Goal: Task Accomplishment & Management: Manage account settings

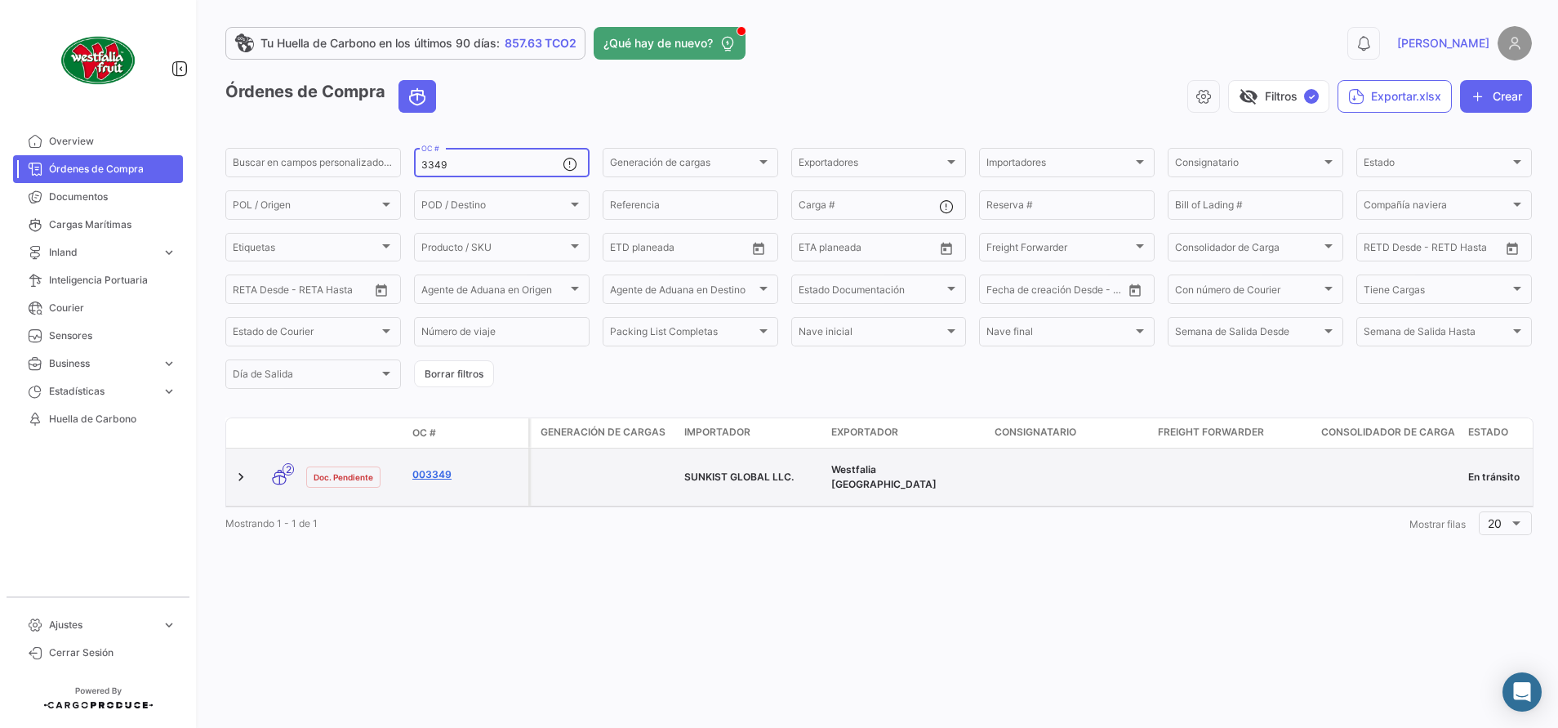
type input "3349"
click at [445, 470] on link "003349" at bounding box center [466, 474] width 109 height 15
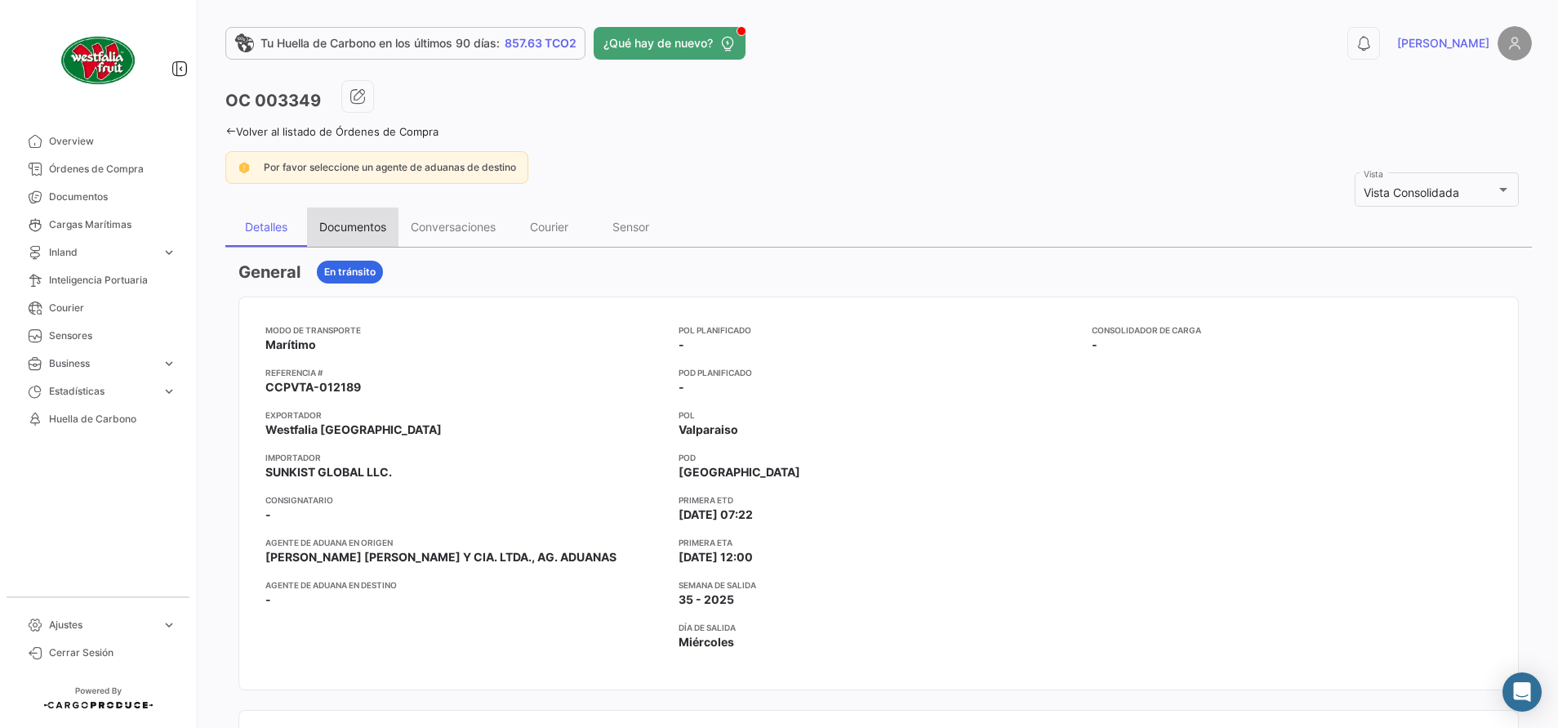
click at [380, 230] on div "Documentos" at bounding box center [352, 227] width 67 height 14
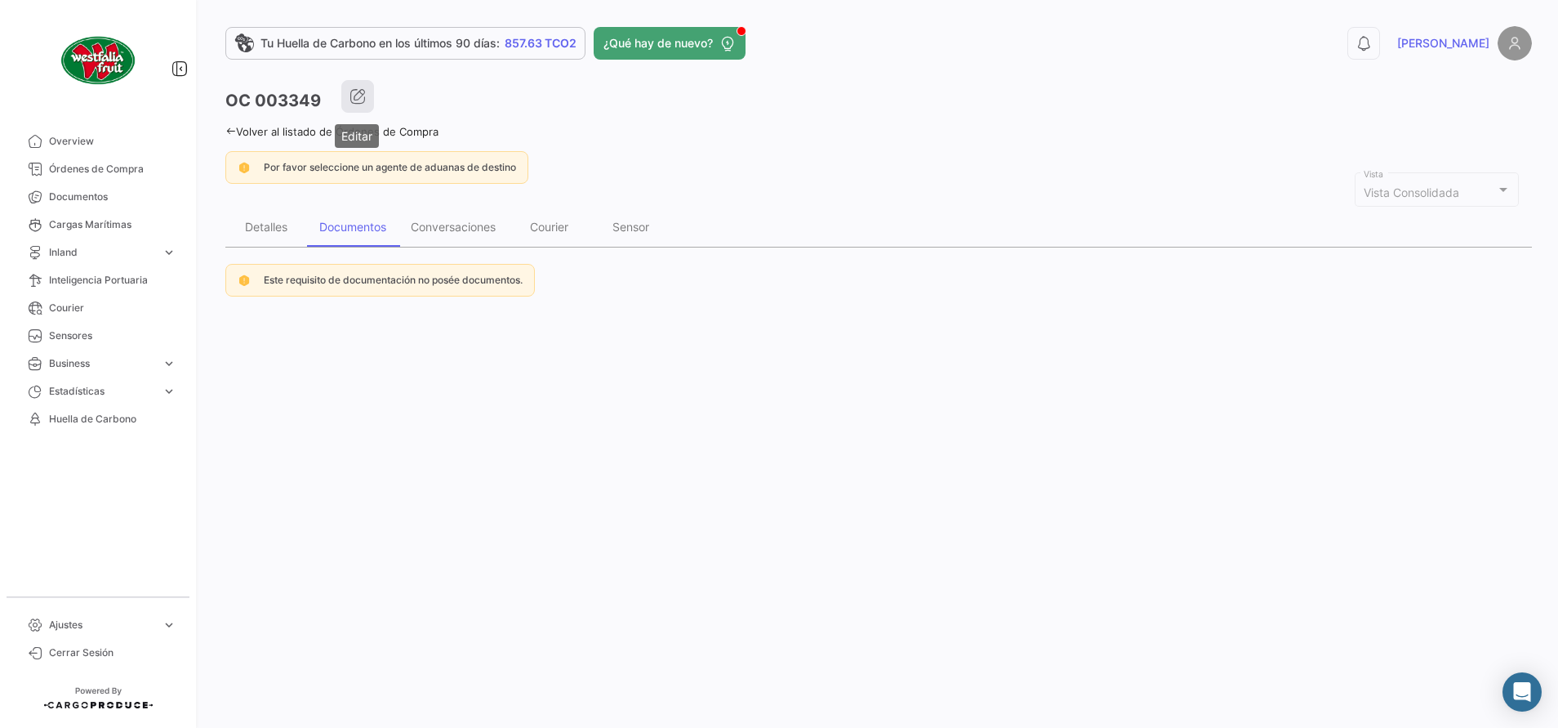
click at [366, 100] on button "button" at bounding box center [357, 96] width 33 height 33
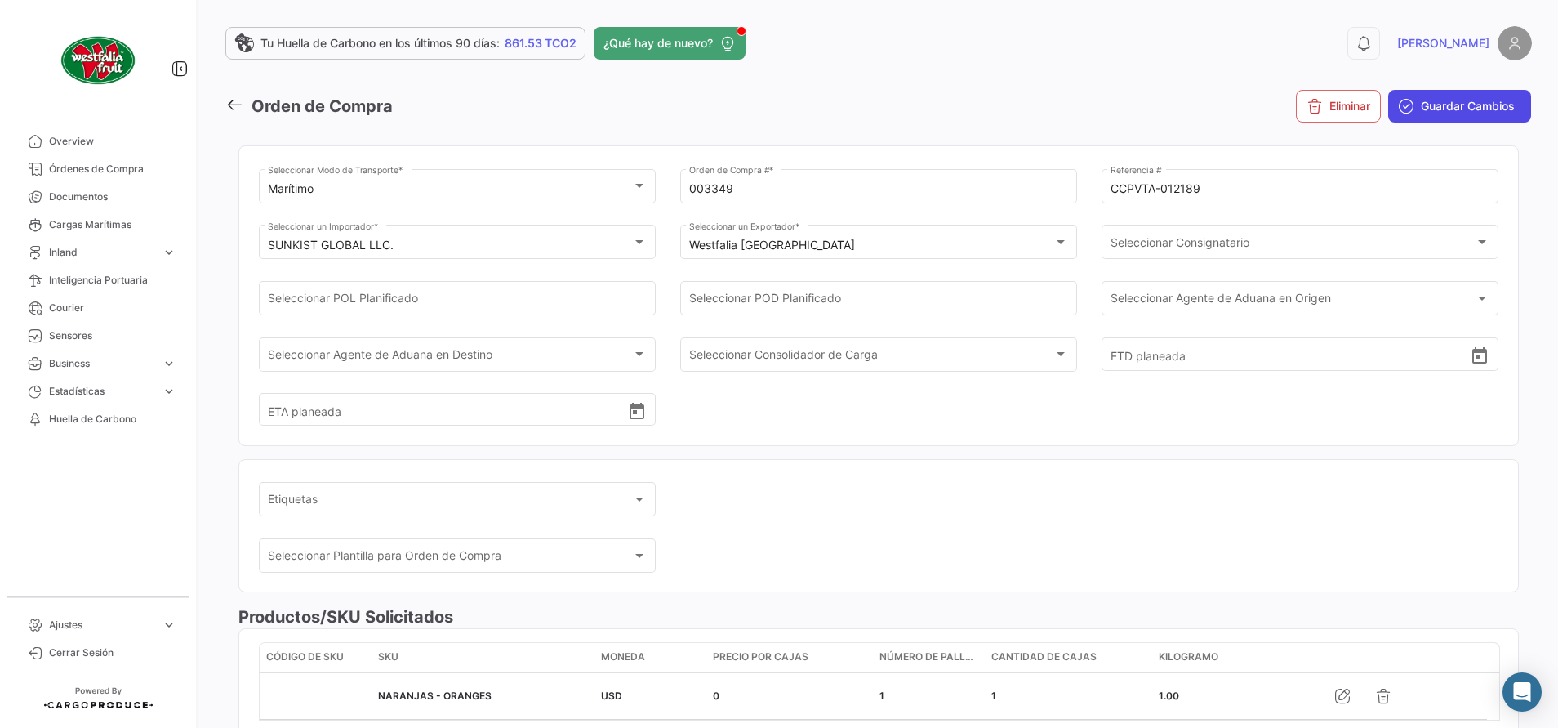
click at [1459, 105] on span "Guardar Cambios" at bounding box center [1468, 106] width 94 height 16
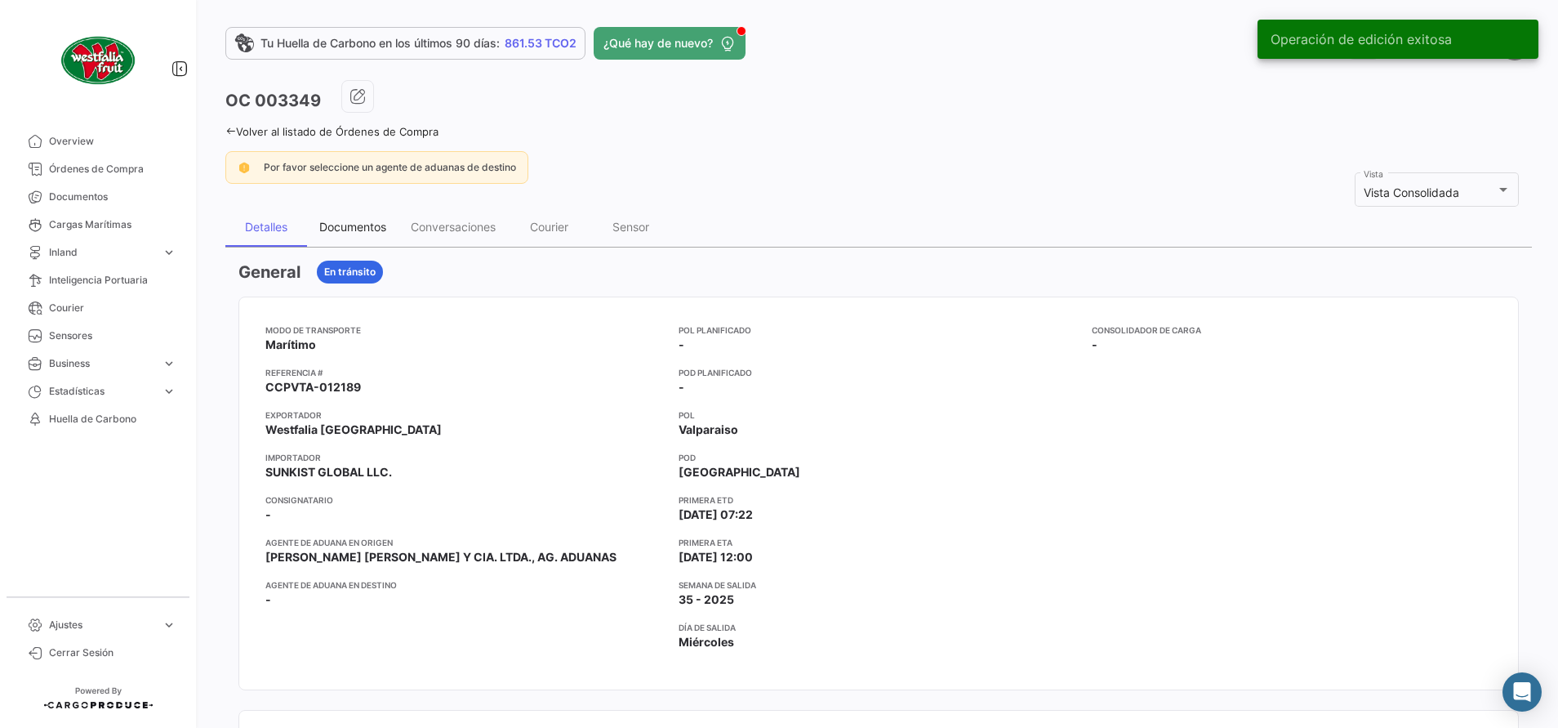
click at [372, 232] on div "Documentos" at bounding box center [352, 227] width 67 height 14
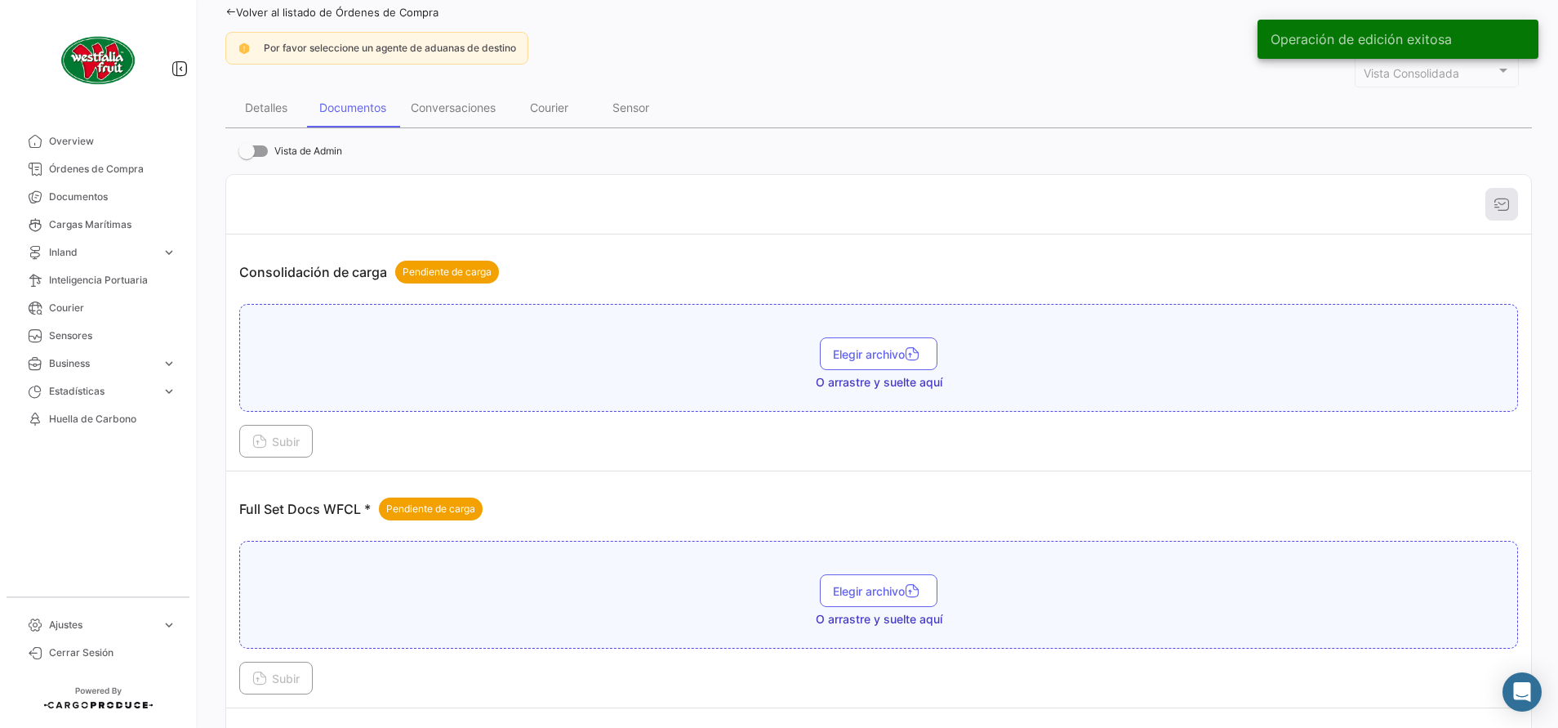
scroll to position [367, 0]
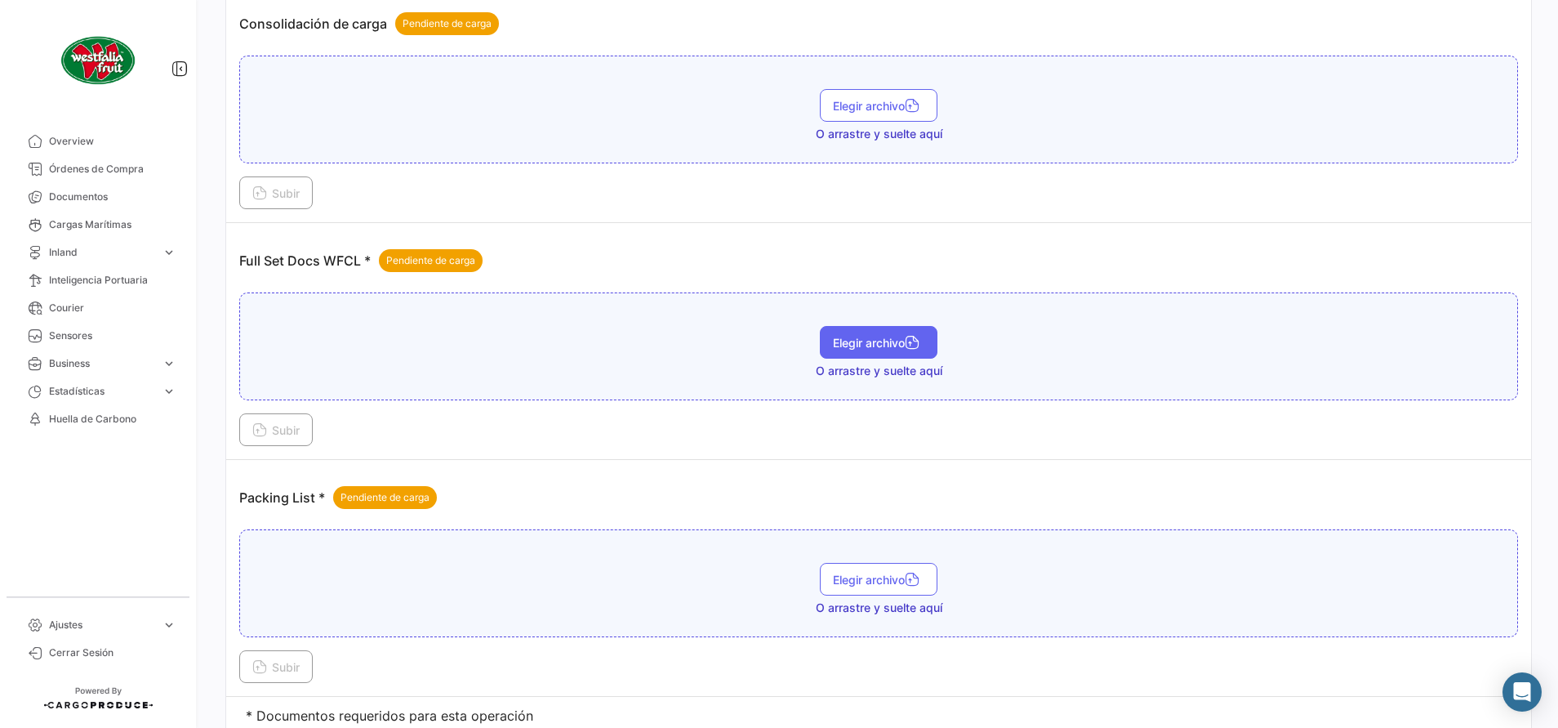
click at [857, 344] on span "Elegir archivo" at bounding box center [878, 343] width 91 height 14
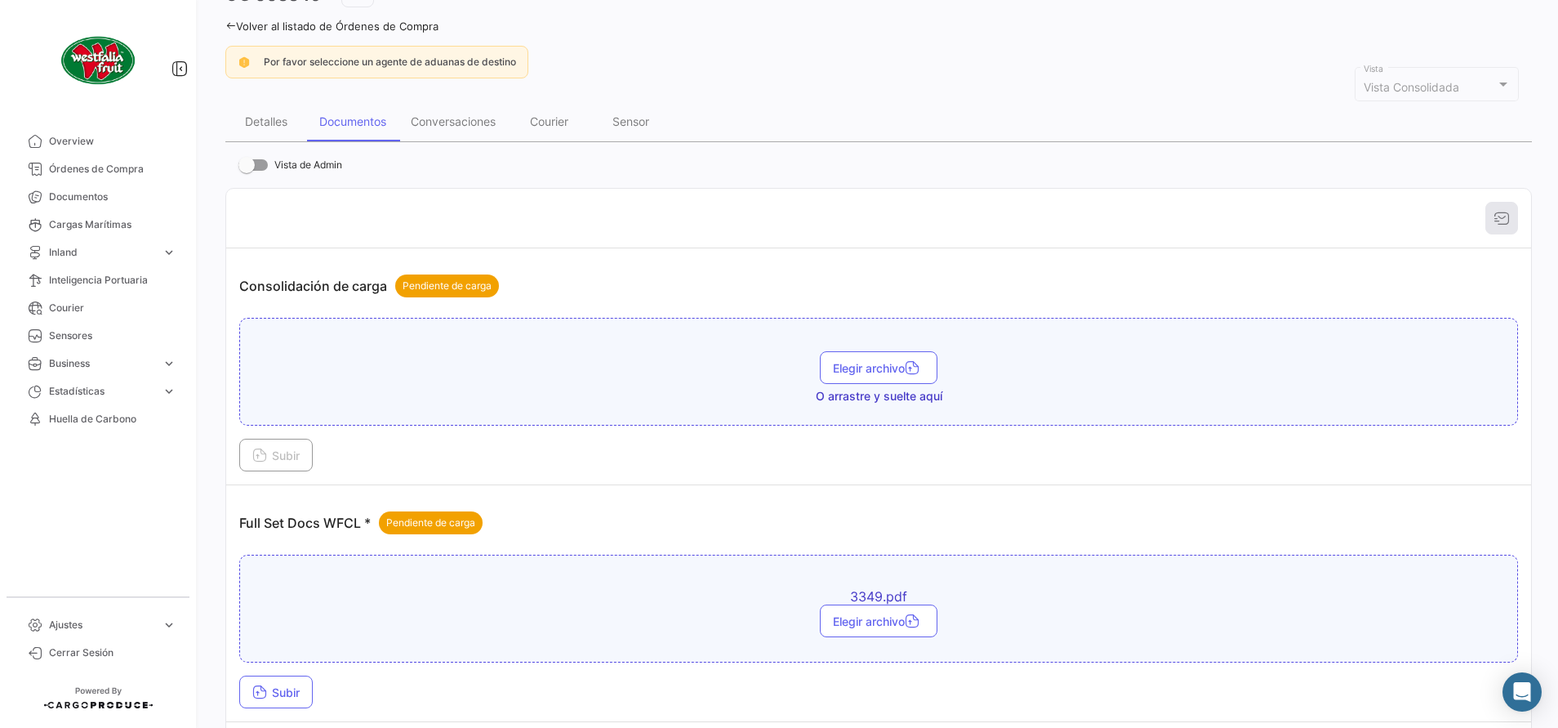
scroll to position [245, 0]
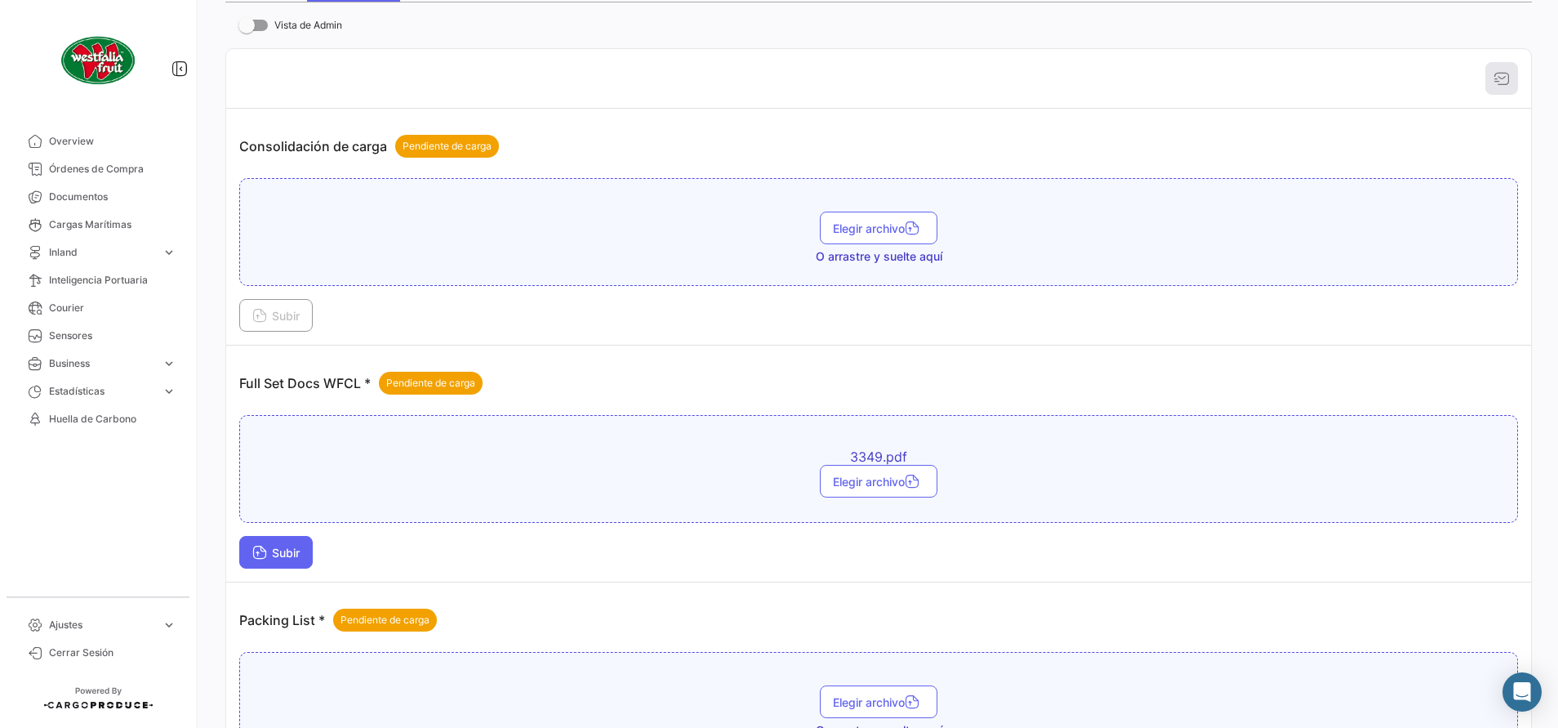
click at [275, 549] on span "Subir" at bounding box center [275, 553] width 47 height 14
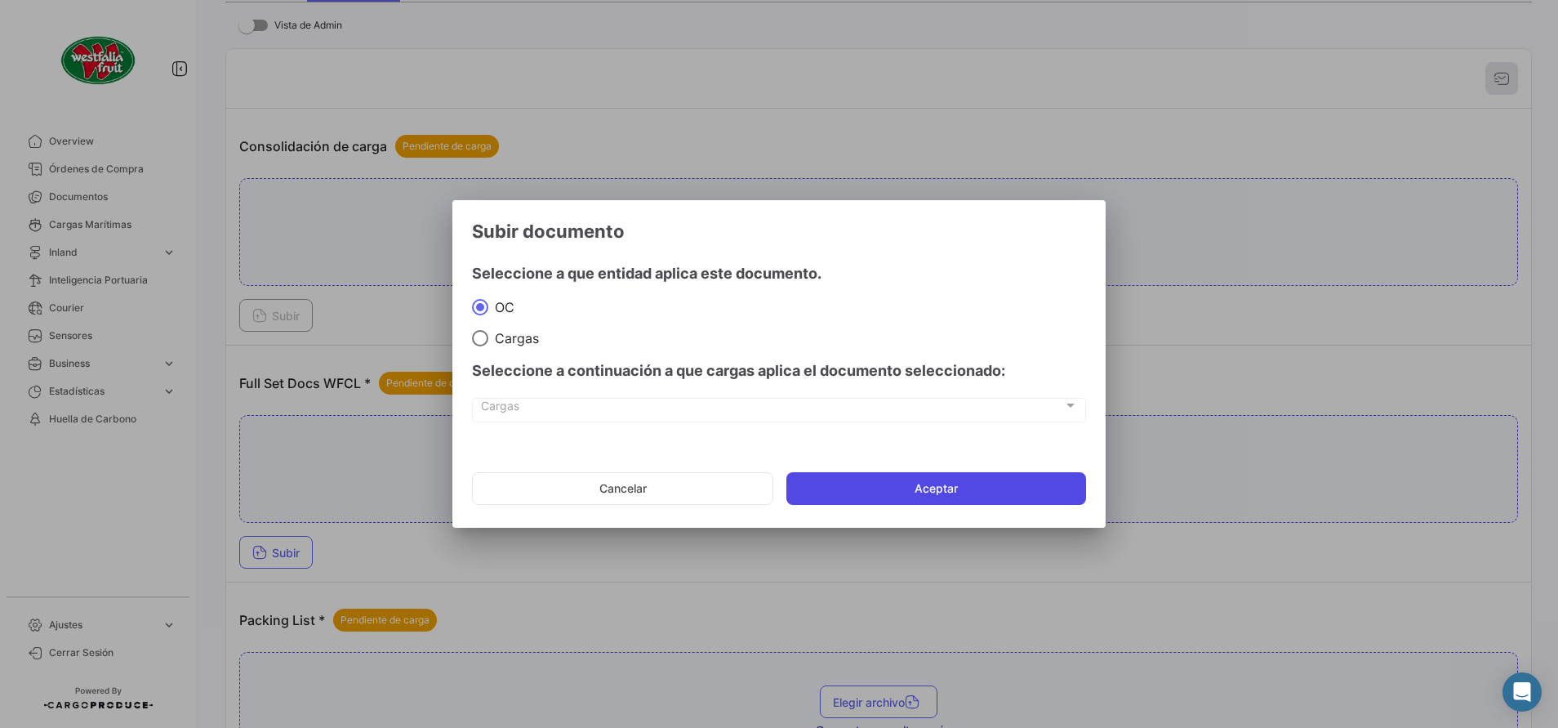
click at [863, 490] on button "Aceptar" at bounding box center [936, 488] width 300 height 33
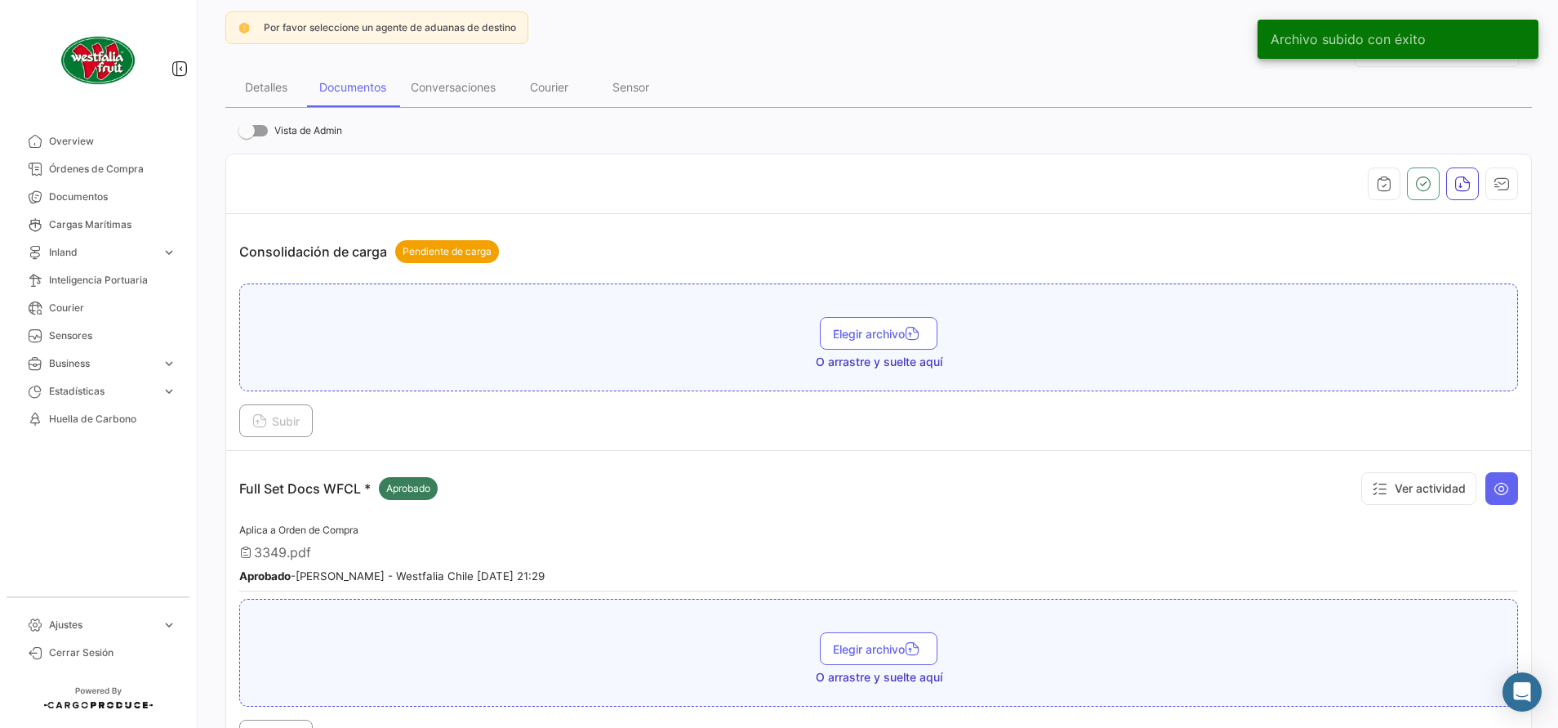
scroll to position [17, 0]
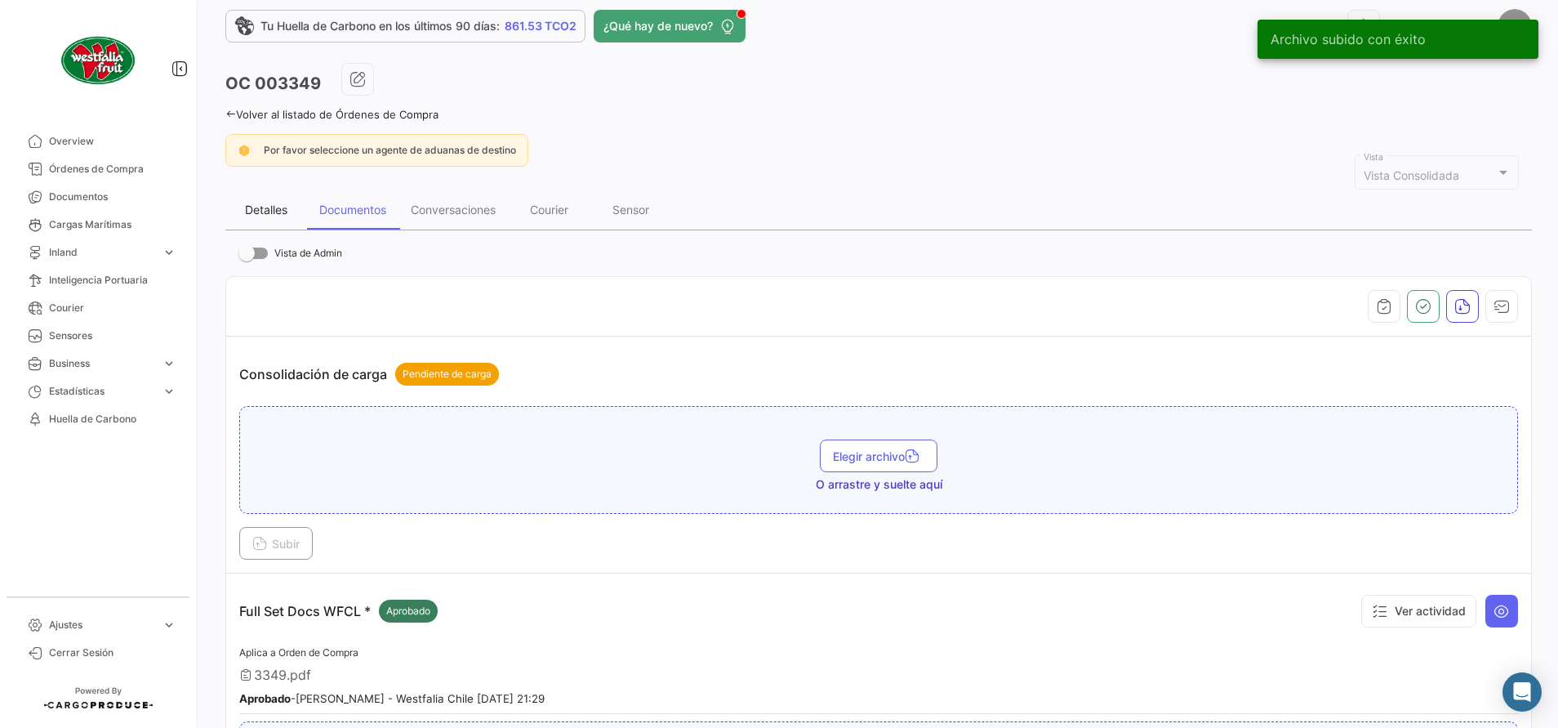
click at [278, 214] on div "Detalles" at bounding box center [266, 210] width 42 height 14
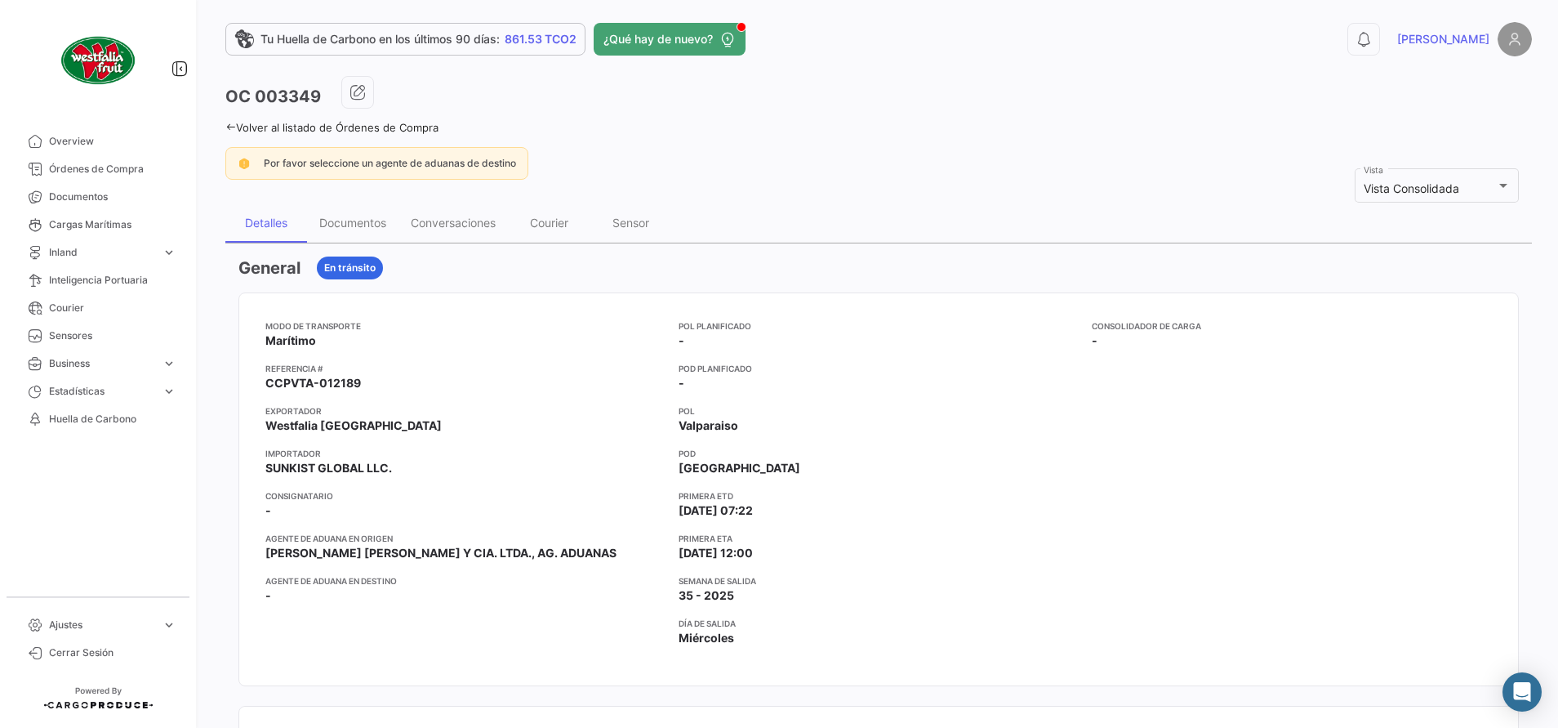
scroll to position [0, 0]
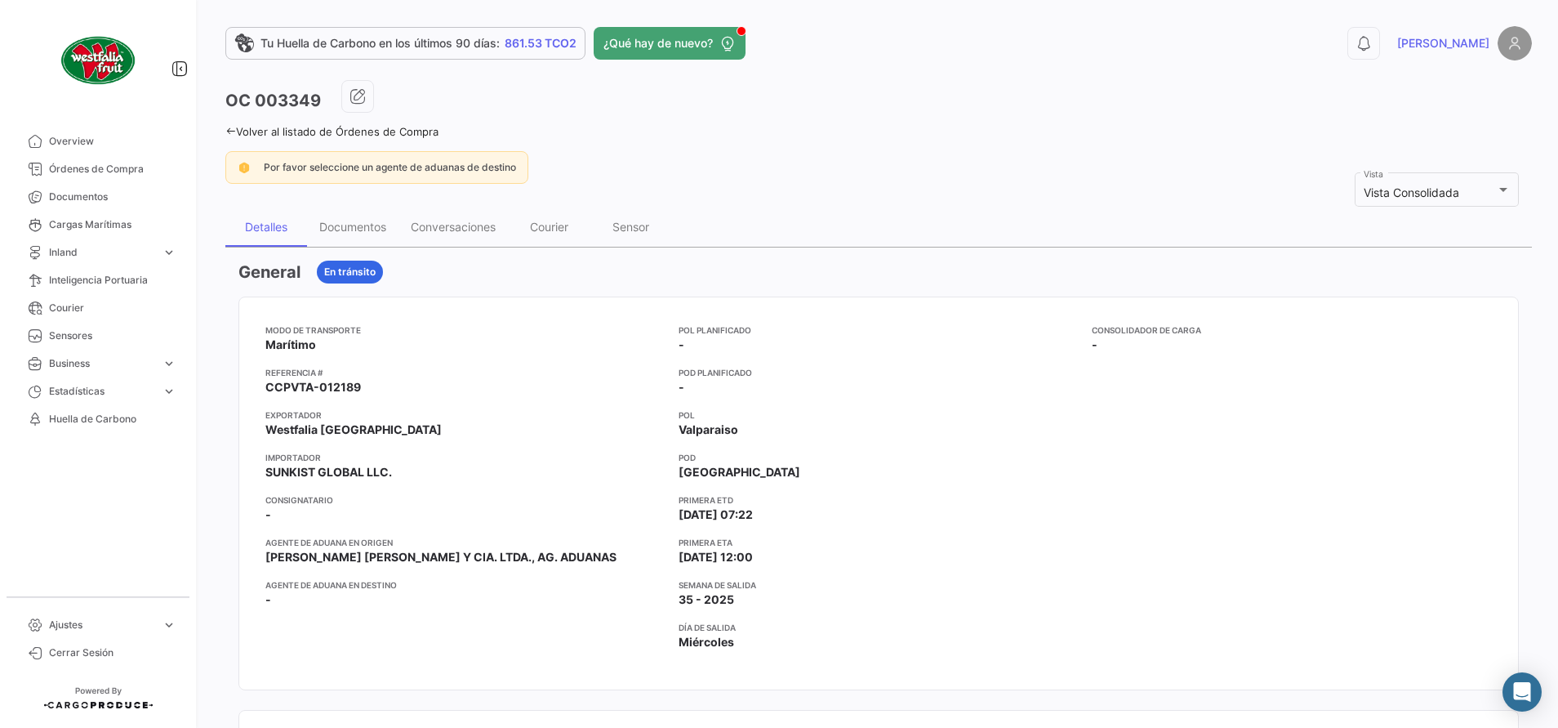
click at [243, 127] on link "Volver al listado de Órdenes de Compra" at bounding box center [331, 131] width 213 height 13
